Goal: Information Seeking & Learning: Learn about a topic

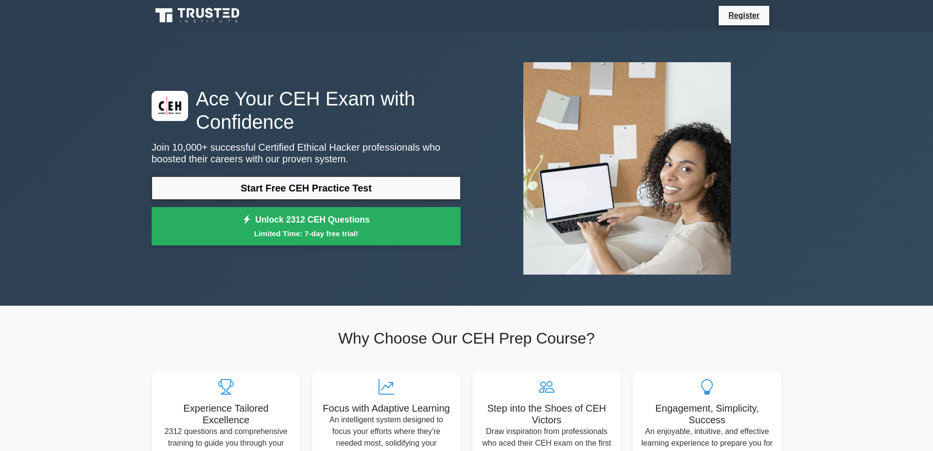
click at [312, 189] on link "Start Free CEH Practice Test" at bounding box center [306, 187] width 309 height 23
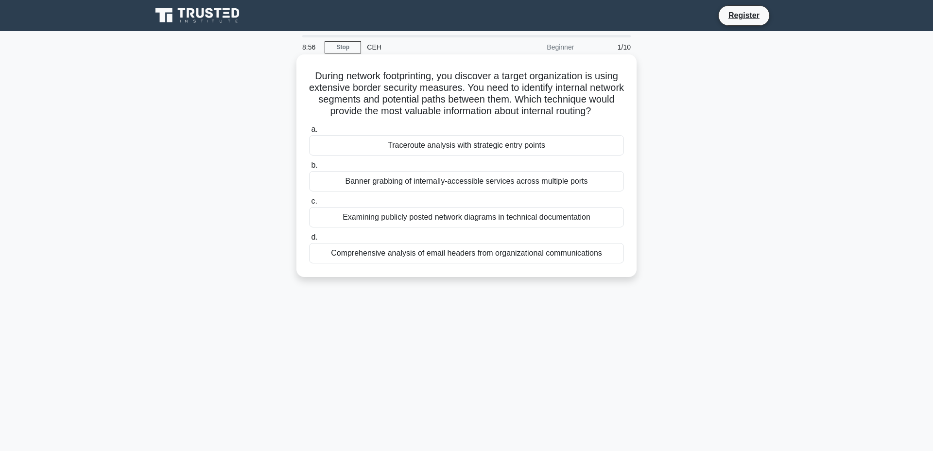
click at [397, 154] on div "Traceroute analysis with strategic entry points" at bounding box center [466, 145] width 315 height 20
click at [309, 133] on input "a. Traceroute analysis with strategic entry points" at bounding box center [309, 129] width 0 height 6
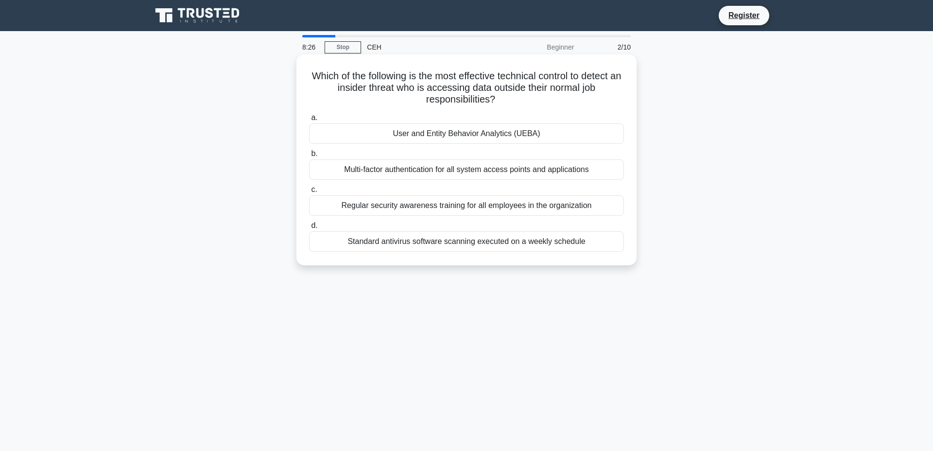
click at [407, 140] on div "User and Entity Behavior Analytics (UEBA)" at bounding box center [466, 133] width 315 height 20
click at [309, 121] on input "a. User and Entity Behavior Analytics (UEBA)" at bounding box center [309, 118] width 0 height 6
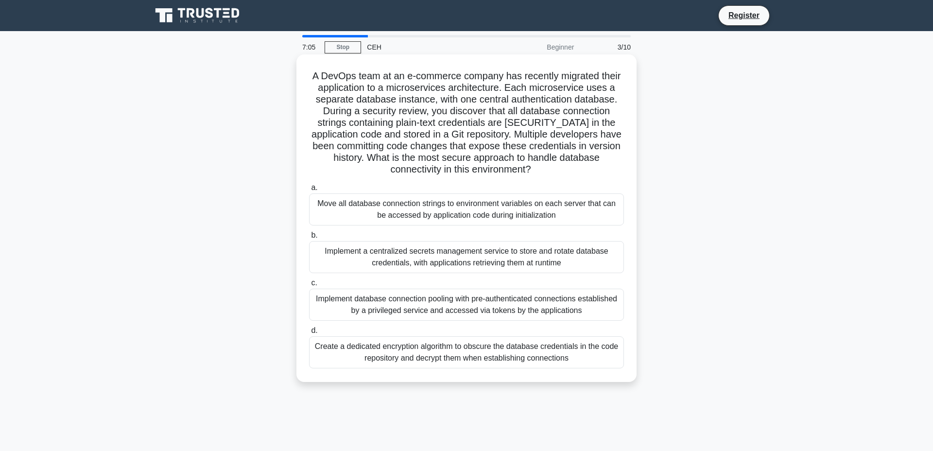
click at [534, 321] on div "Implement database connection pooling with pre-authenticated connections establ…" at bounding box center [466, 305] width 315 height 32
click at [309, 286] on input "c. Implement database connection pooling with pre-authenticated connections est…" at bounding box center [309, 283] width 0 height 6
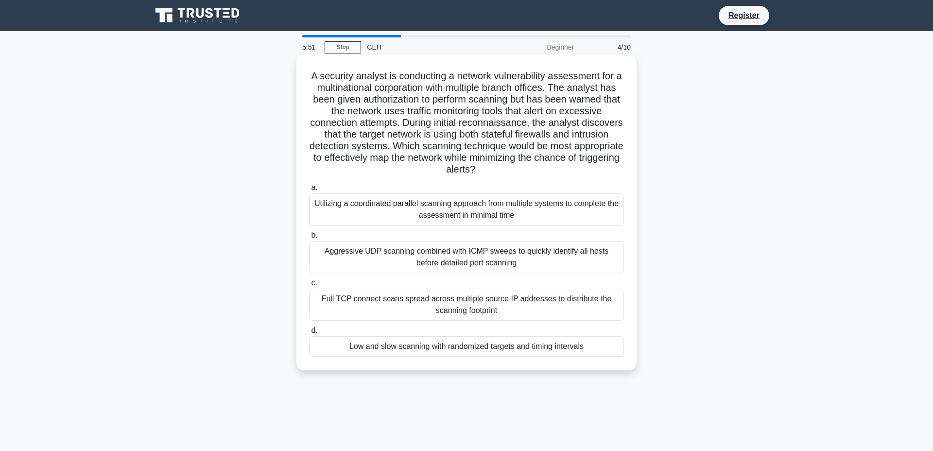
click at [535, 273] on div "Aggressive UDP scanning combined with ICMP sweeps to quickly identify all hosts…" at bounding box center [466, 257] width 315 height 32
click at [309, 239] on input "b. Aggressive UDP scanning combined with ICMP sweeps to quickly identify all ho…" at bounding box center [309, 235] width 0 height 6
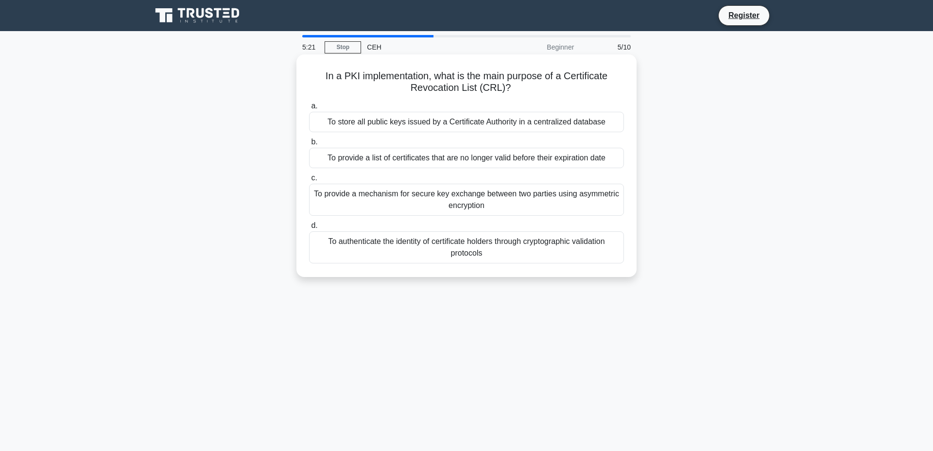
click at [526, 124] on div "To store all public keys issued by a Certificate Authority in a centralized dat…" at bounding box center [466, 122] width 315 height 20
click at [309, 109] on input "a. To store all public keys issued by a Certificate Authority in a centralized …" at bounding box center [309, 106] width 0 height 6
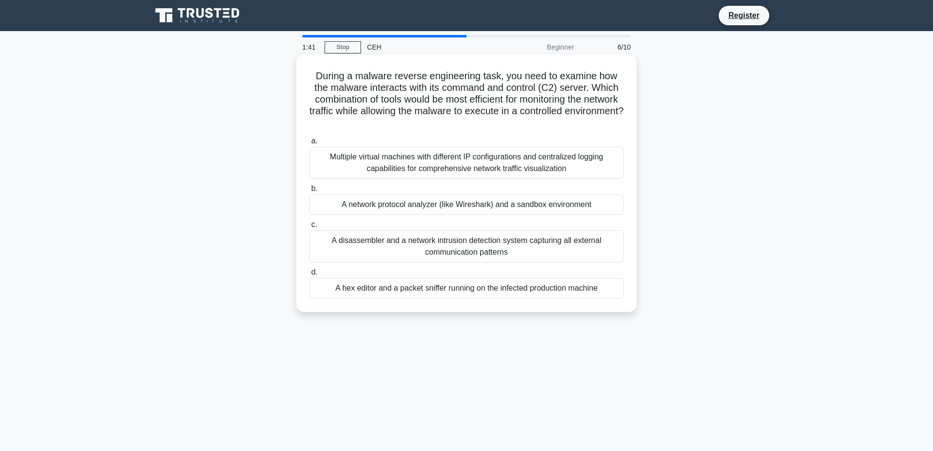
click at [455, 157] on div "Multiple virtual machines with different IP configurations and centralized logg…" at bounding box center [466, 163] width 315 height 32
click at [309, 144] on input "a. Multiple virtual machines with different IP configurations and centralized l…" at bounding box center [309, 141] width 0 height 6
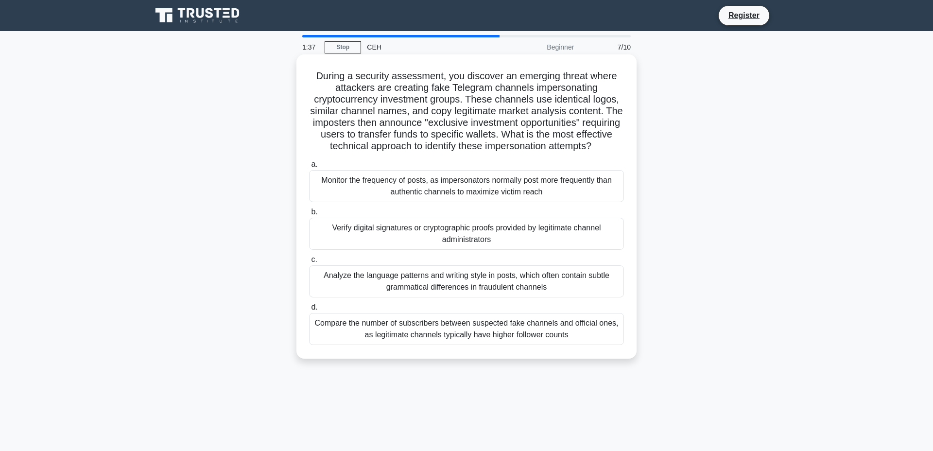
click at [522, 197] on div "Monitor the frequency of posts, as impersonators normally post more frequently …" at bounding box center [466, 186] width 315 height 32
click at [309, 168] on input "a. Monitor the frequency of posts, as impersonators normally post more frequent…" at bounding box center [309, 164] width 0 height 6
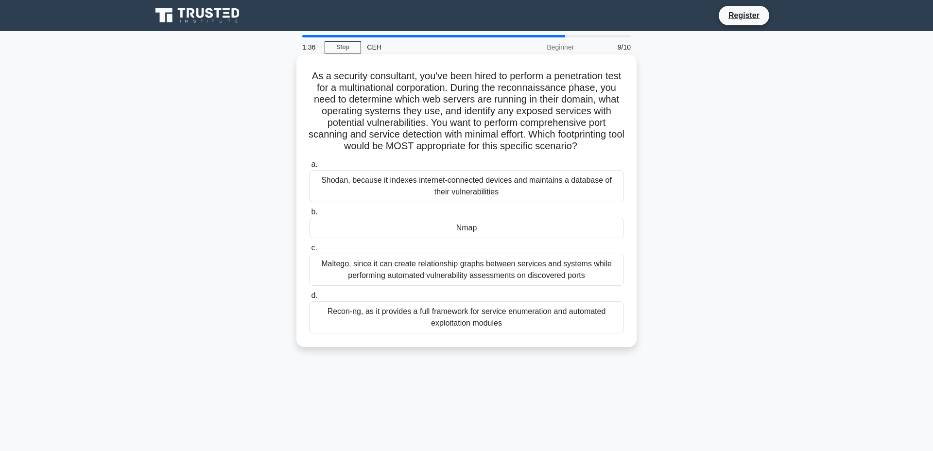
click at [496, 202] on div "Shodan, because it indexes internet-connected devices and maintains a database …" at bounding box center [466, 186] width 315 height 32
click at [309, 168] on input "a. Shodan, because it indexes internet-connected devices and maintains a databa…" at bounding box center [309, 164] width 0 height 6
radio input "true"
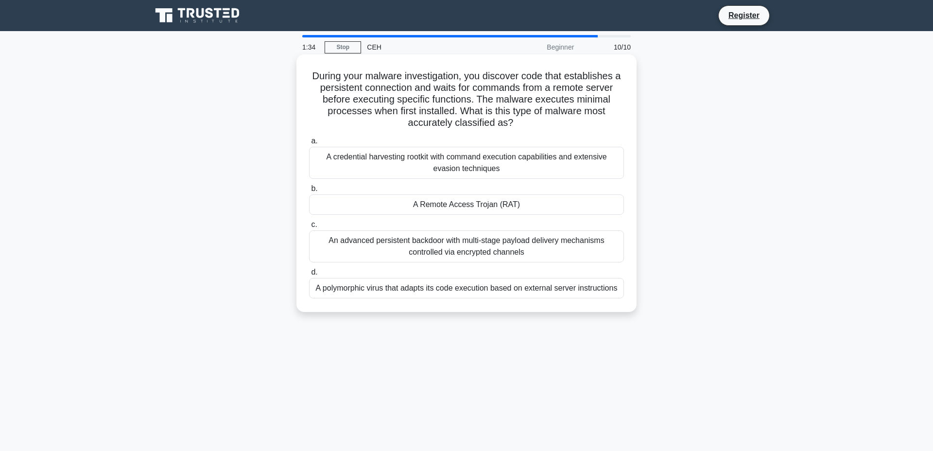
click at [488, 202] on div "A Remote Access Trojan (RAT)" at bounding box center [466, 204] width 315 height 20
click at [309, 192] on input "b. A Remote Access Trojan (RAT)" at bounding box center [309, 189] width 0 height 6
radio input "true"
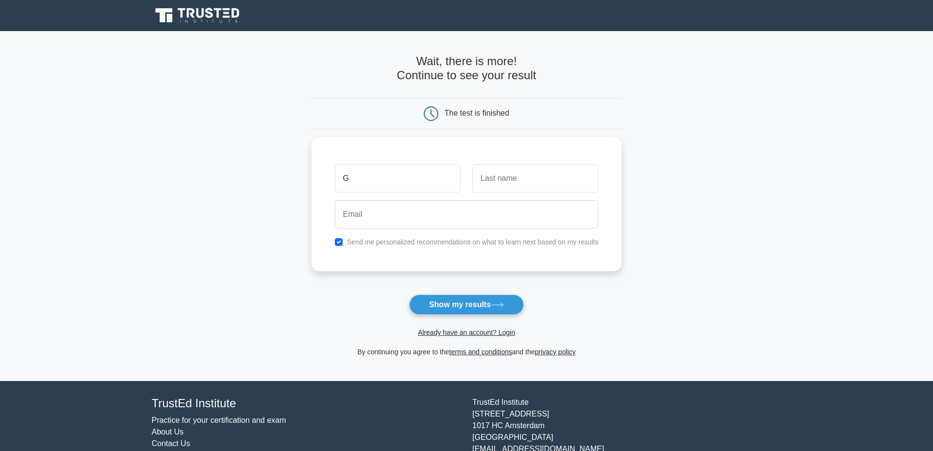
type input "G"
type input "S"
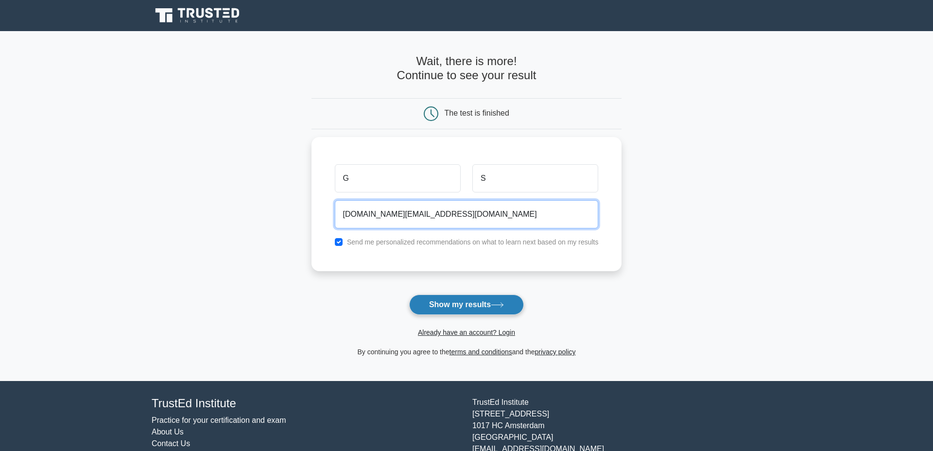
type input "glnk.str.gs@gmail.com"
click at [485, 304] on button "Show my results" at bounding box center [466, 304] width 115 height 20
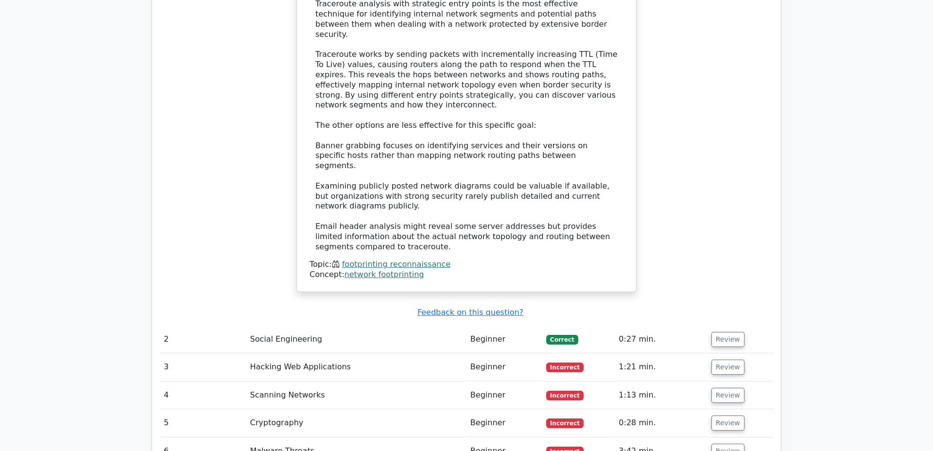
scroll to position [1163, 0]
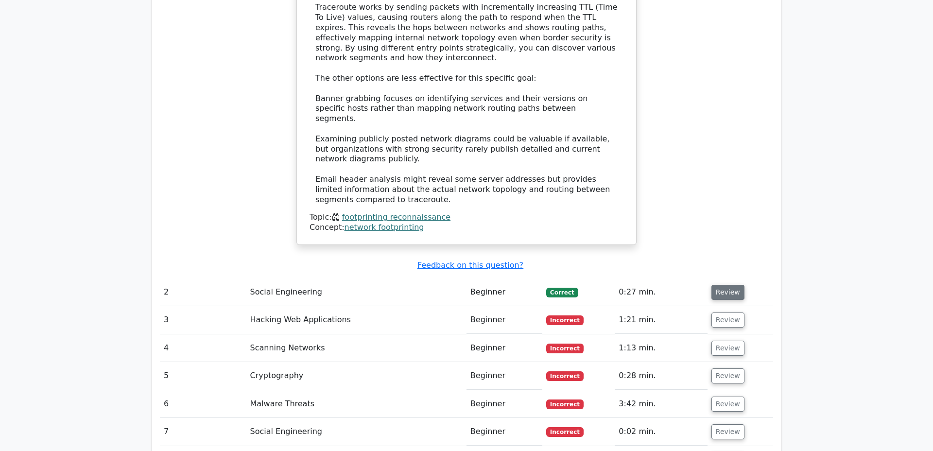
click at [722, 285] on button "Review" at bounding box center [727, 292] width 33 height 15
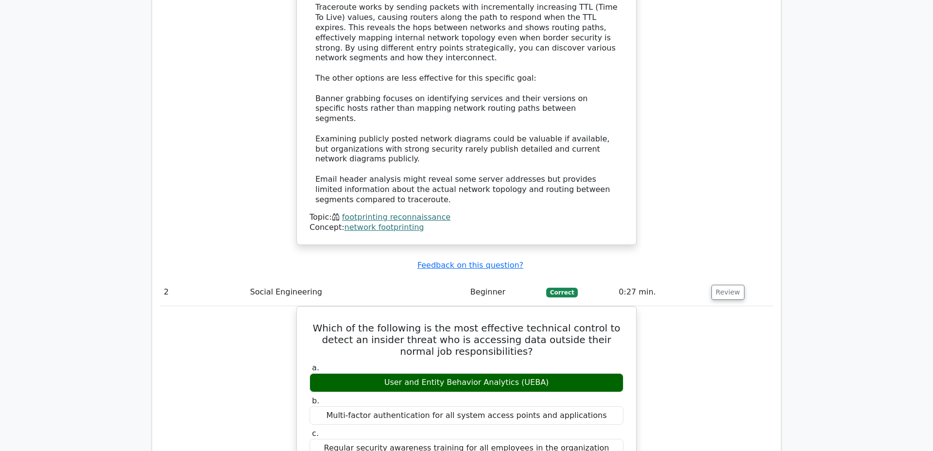
scroll to position [1495, 0]
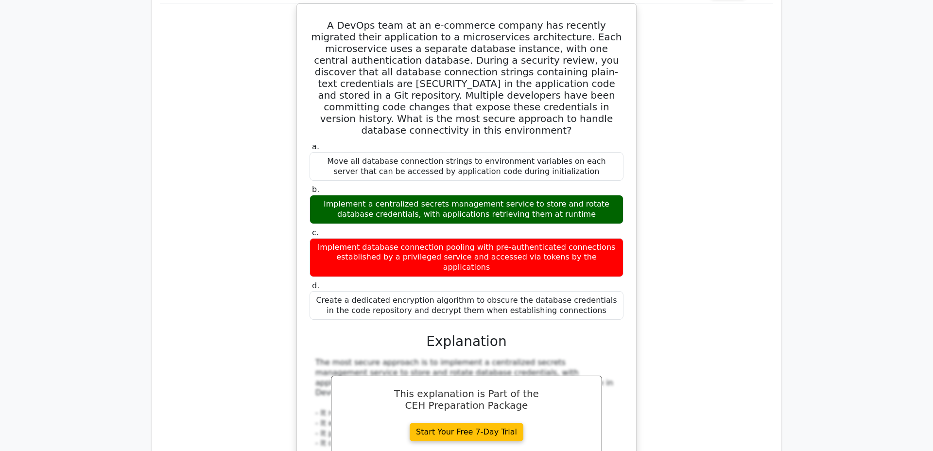
scroll to position [2326, 0]
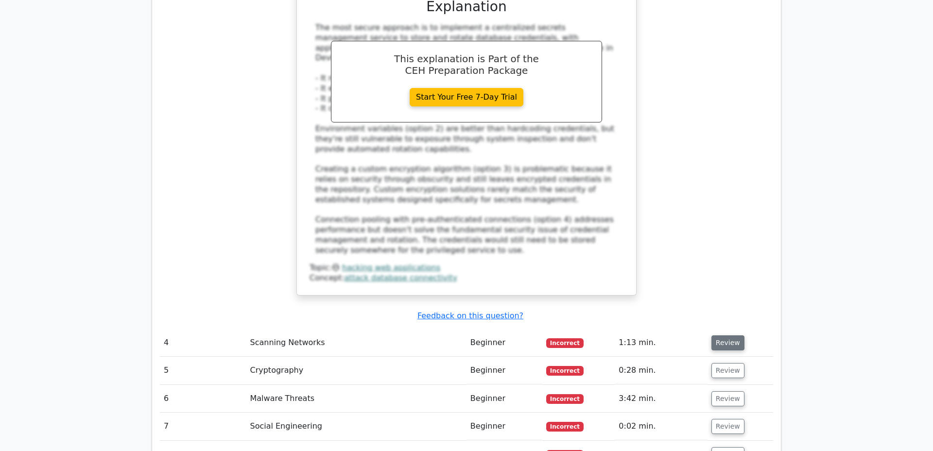
click at [716, 335] on button "Review" at bounding box center [727, 342] width 33 height 15
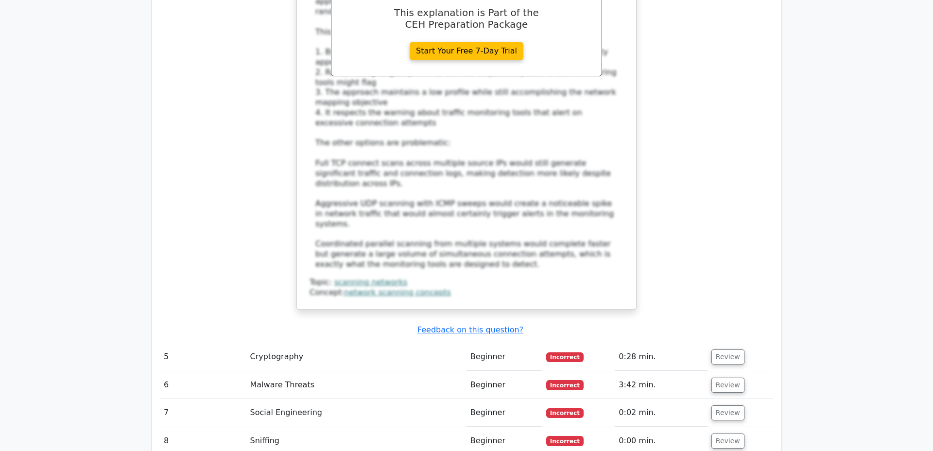
scroll to position [3046, 0]
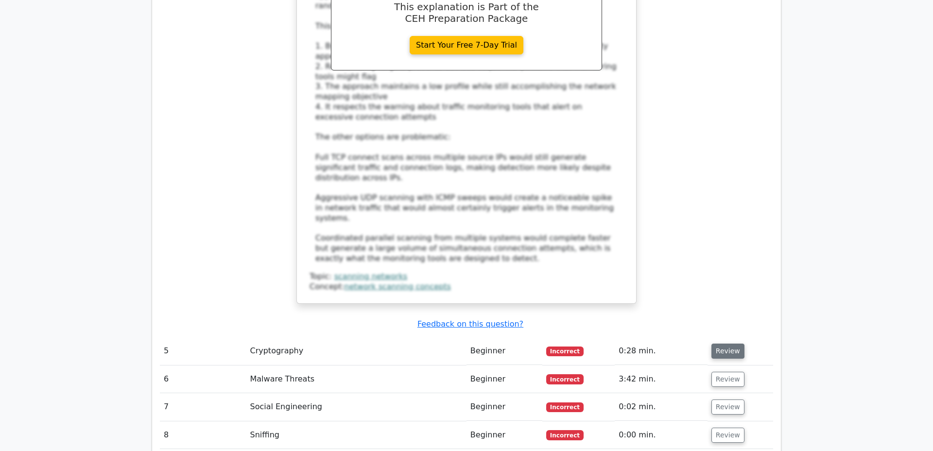
click at [719, 343] on button "Review" at bounding box center [727, 350] width 33 height 15
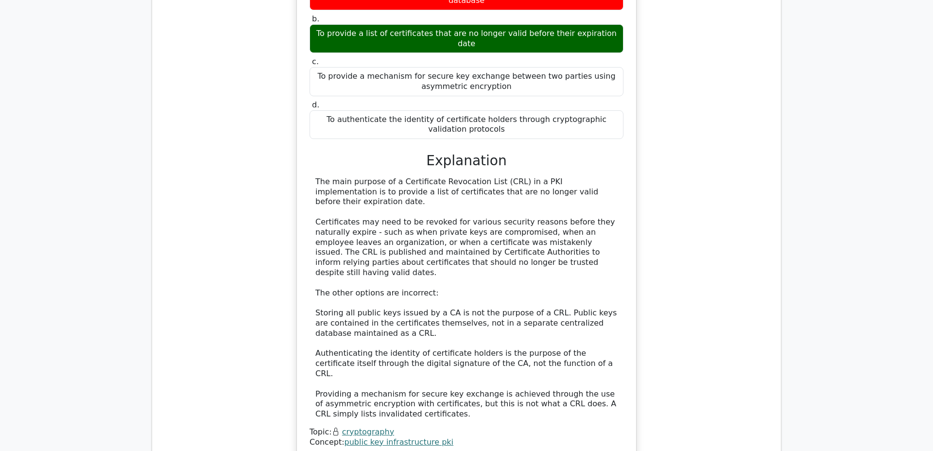
scroll to position [3489, 0]
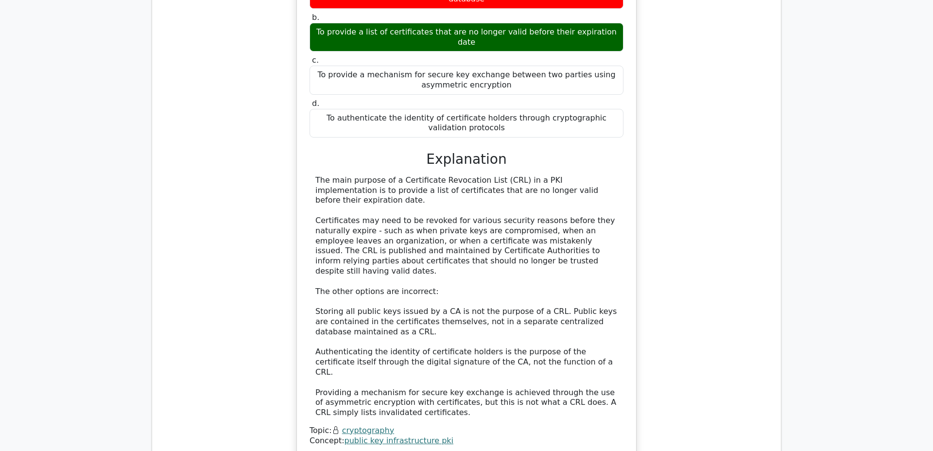
scroll to position [3600, 0]
